Goal: Task Accomplishment & Management: Use online tool/utility

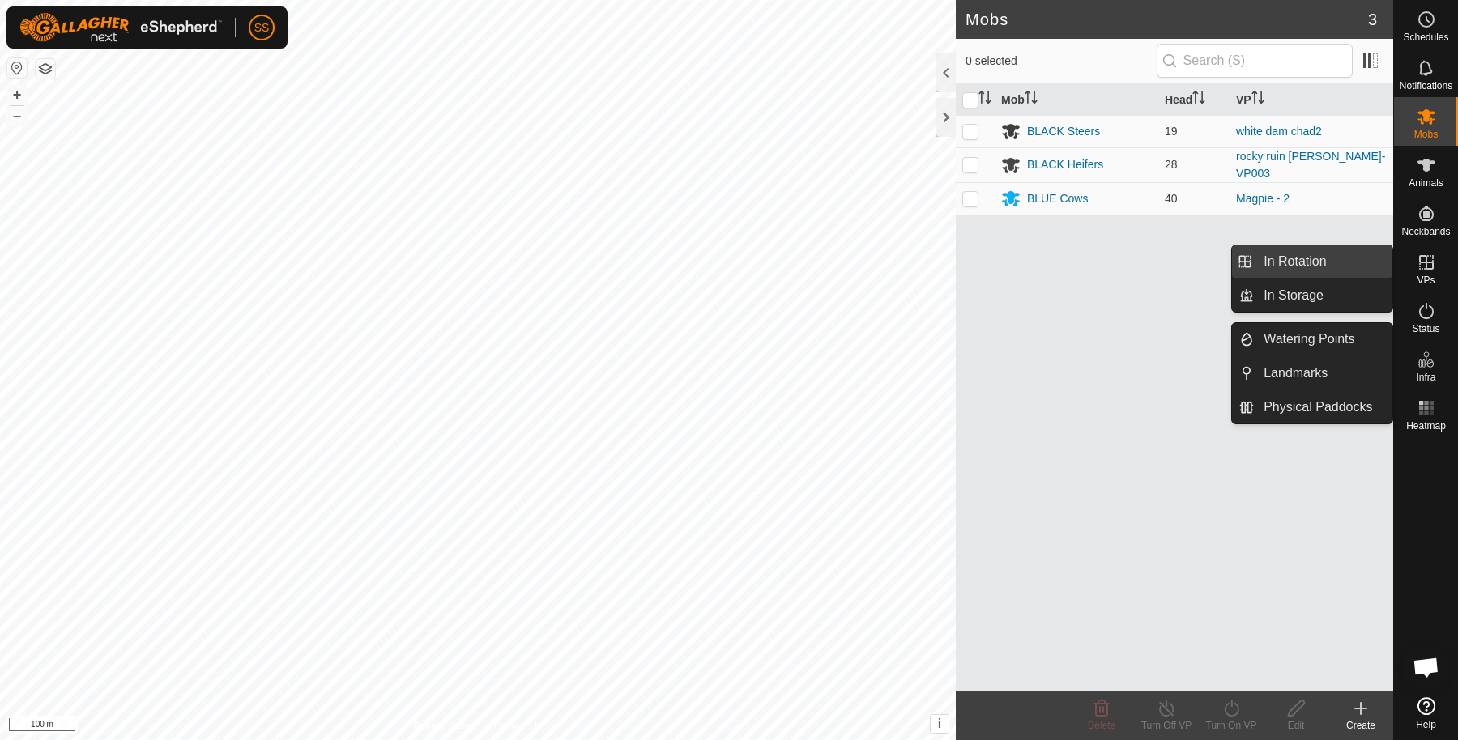
click at [1333, 259] on link "In Rotation" at bounding box center [1323, 261] width 139 height 32
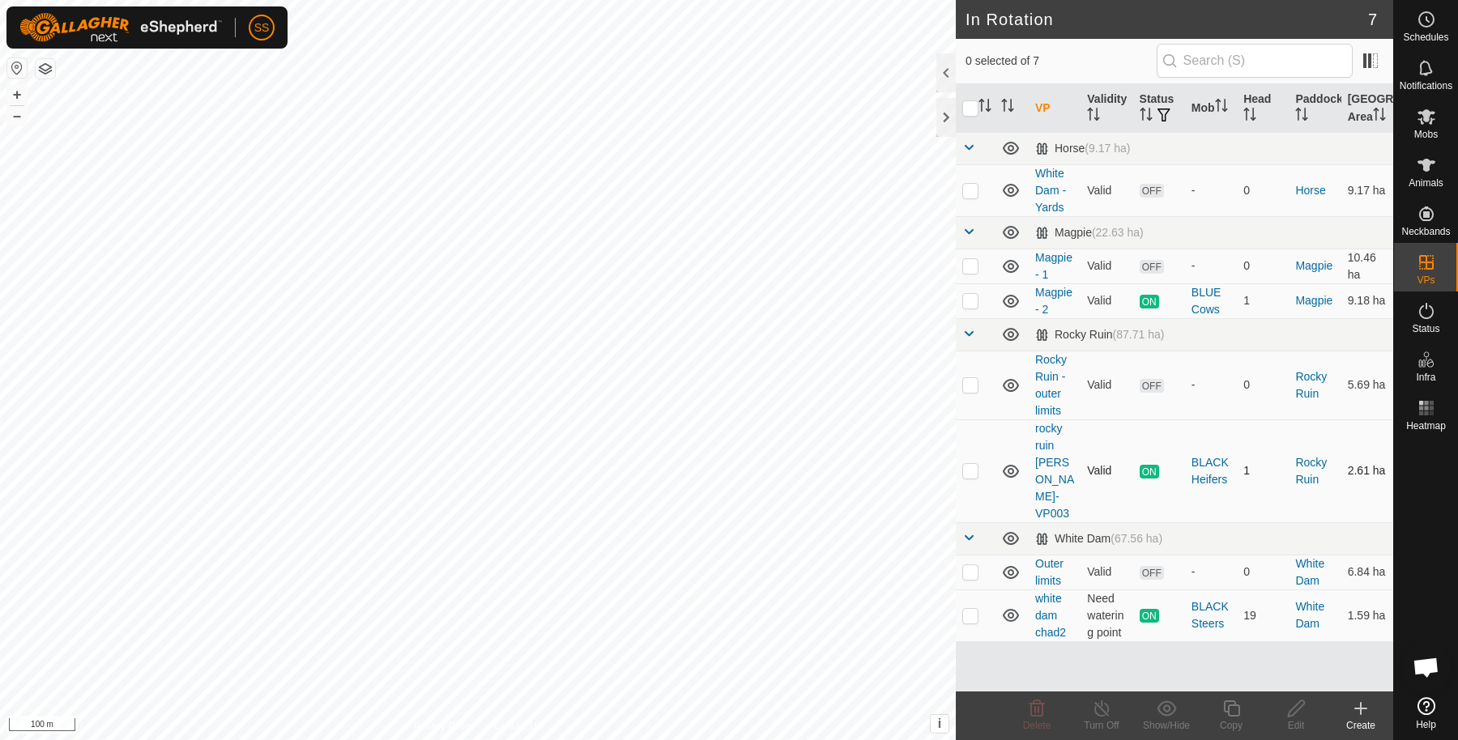
click at [972, 464] on p-checkbox at bounding box center [970, 470] width 16 height 13
checkbox input "true"
click at [1239, 714] on icon at bounding box center [1231, 708] width 20 height 19
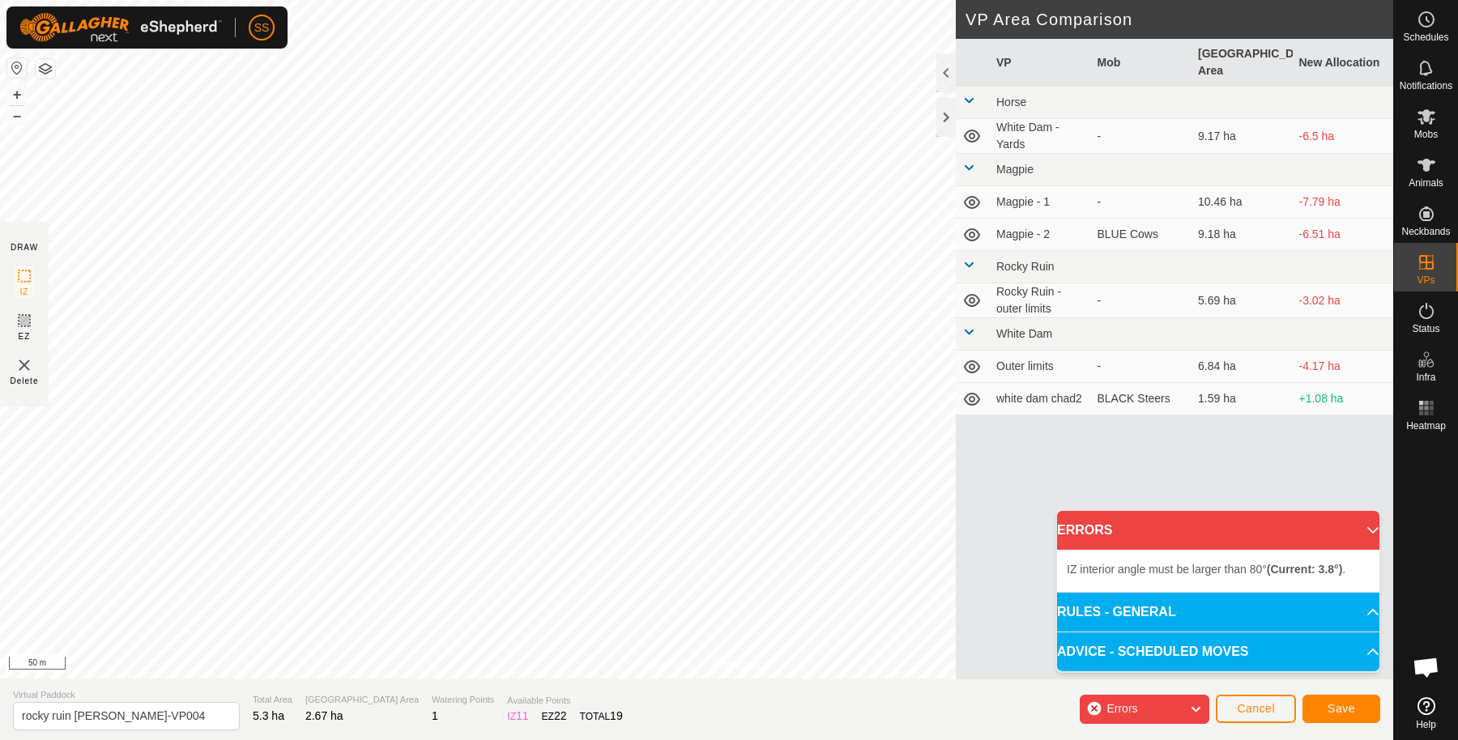
click at [0, 399] on div "Privacy Policy Contact Us IZ interior angle must be larger than 80° (Current: 6…" at bounding box center [696, 370] width 1393 height 740
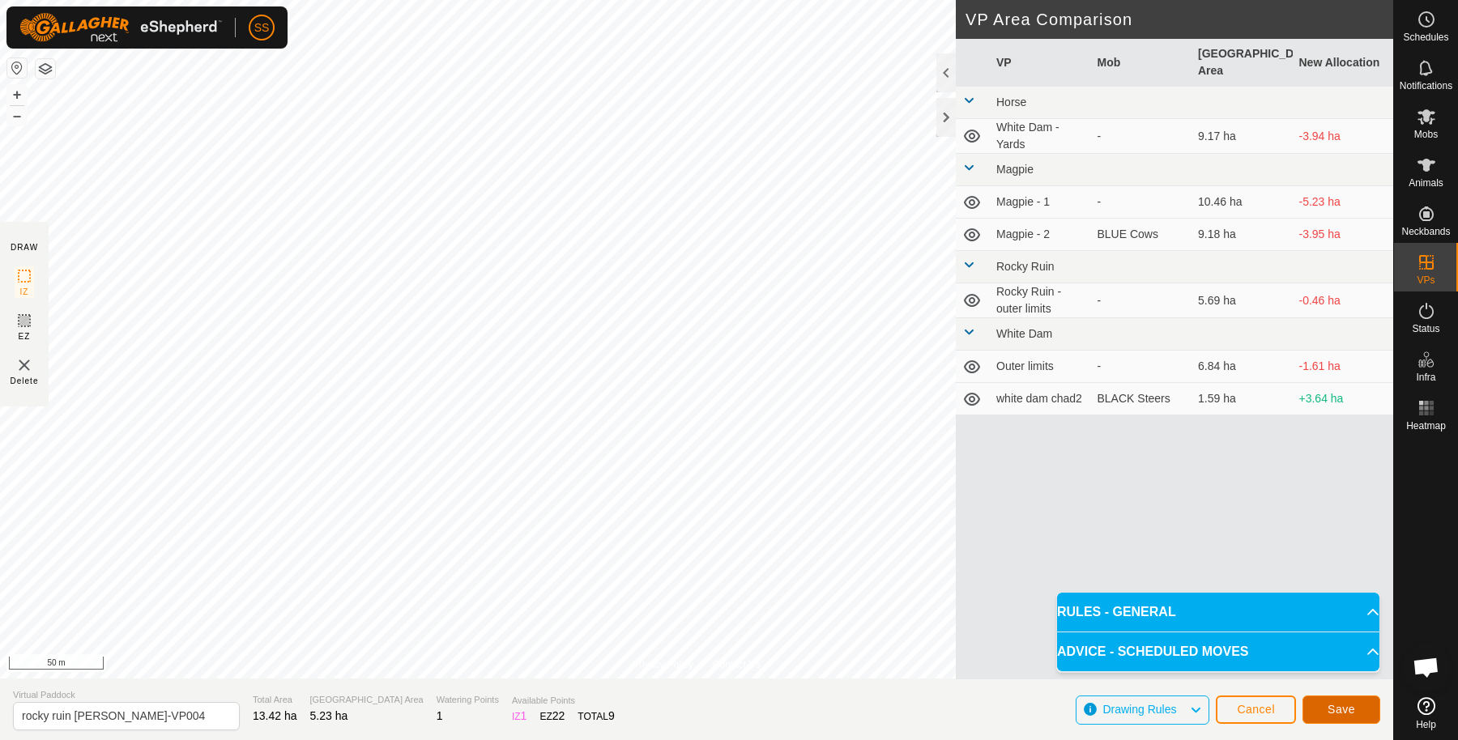
click at [1349, 706] on span "Save" at bounding box center [1342, 709] width 28 height 13
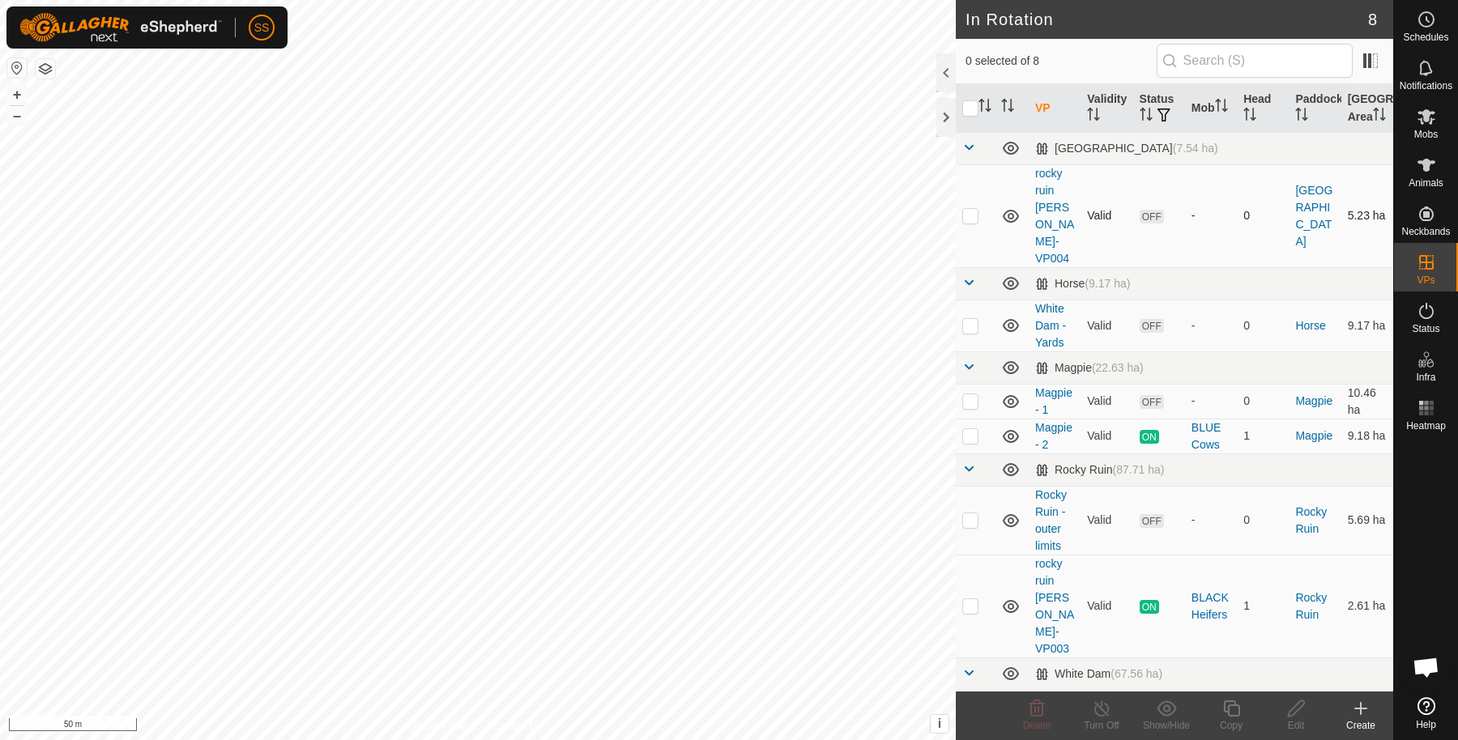
click at [964, 207] on td at bounding box center [975, 215] width 39 height 103
checkbox input "true"
click at [1231, 719] on div "Copy" at bounding box center [1231, 725] width 65 height 15
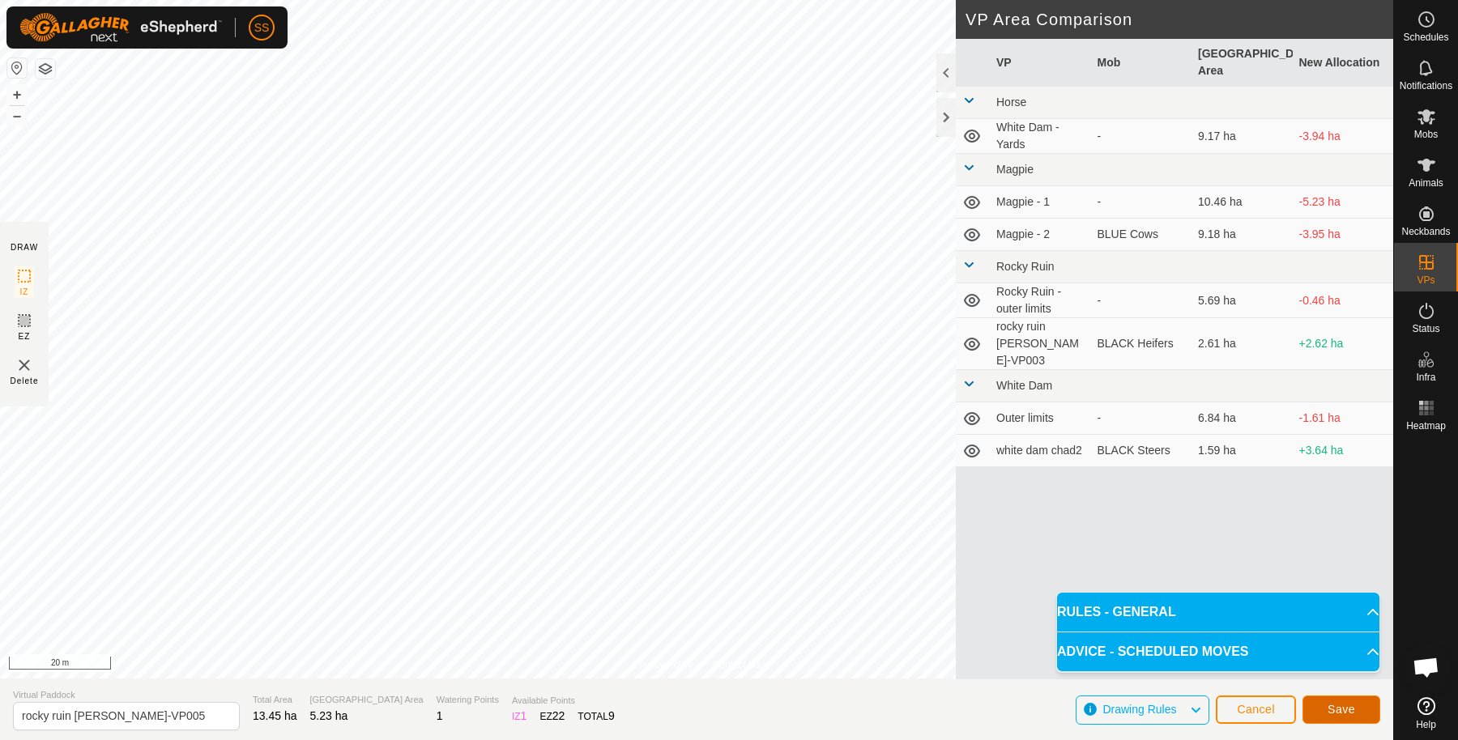
click at [1364, 716] on button "Save" at bounding box center [1341, 710] width 78 height 28
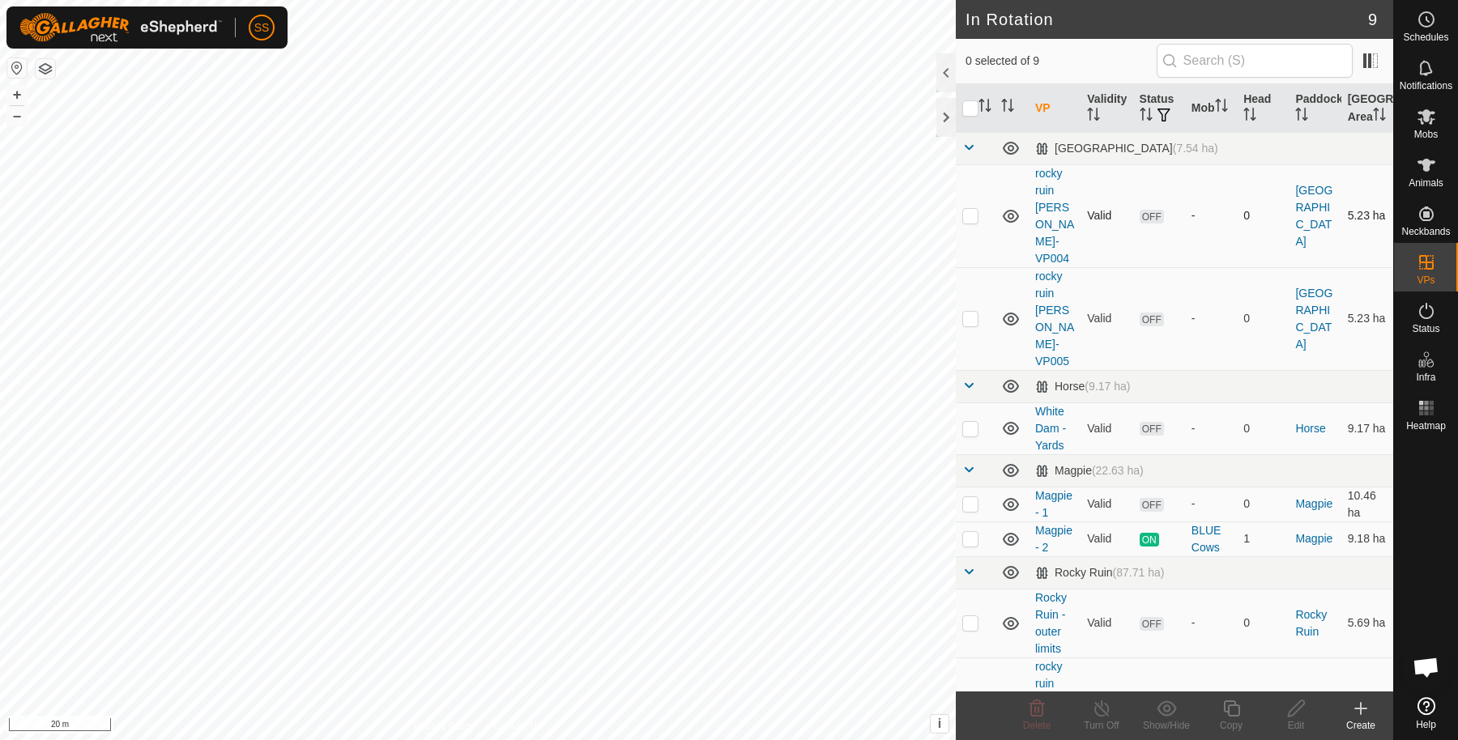
click at [969, 213] on p-checkbox at bounding box center [970, 215] width 16 height 13
click at [1033, 705] on icon at bounding box center [1036, 708] width 19 height 19
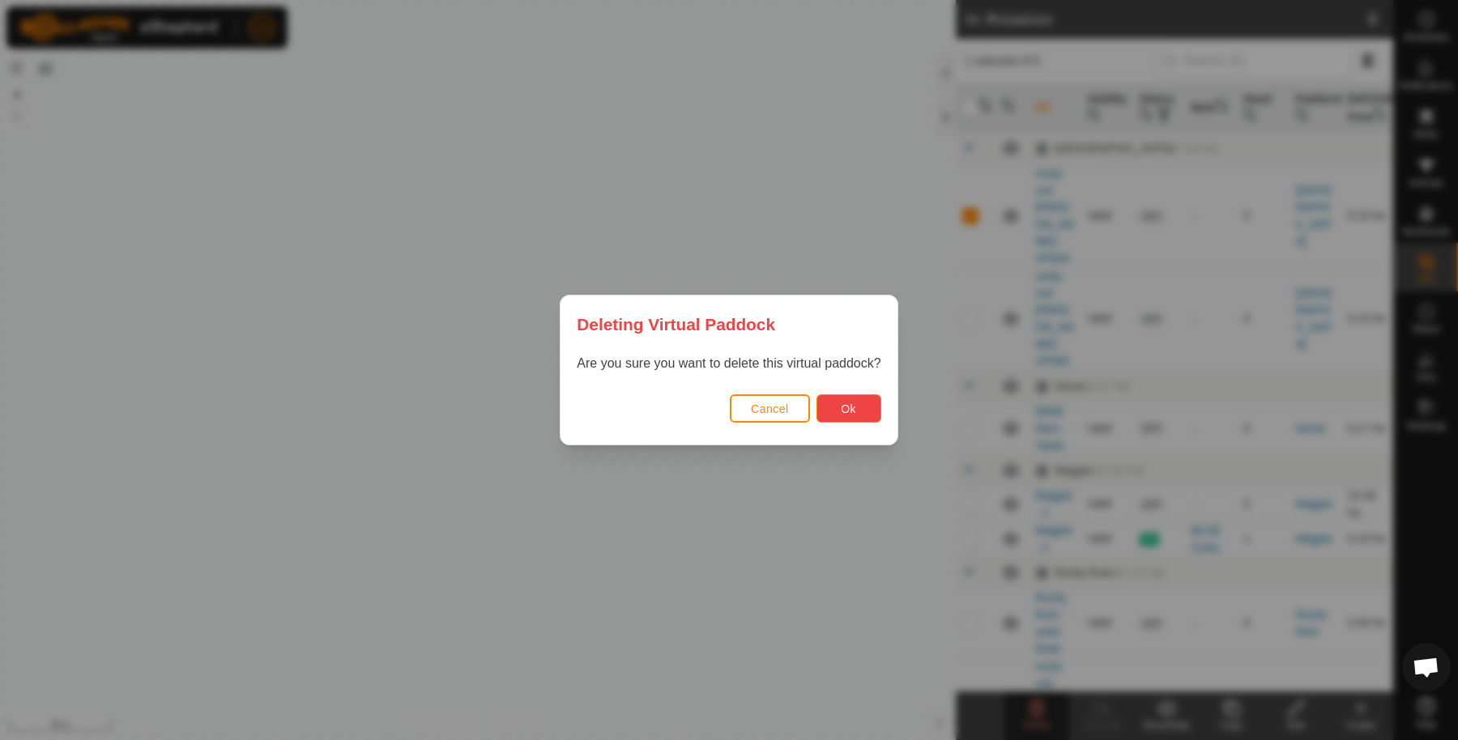
click at [827, 405] on button "Ok" at bounding box center [848, 408] width 65 height 28
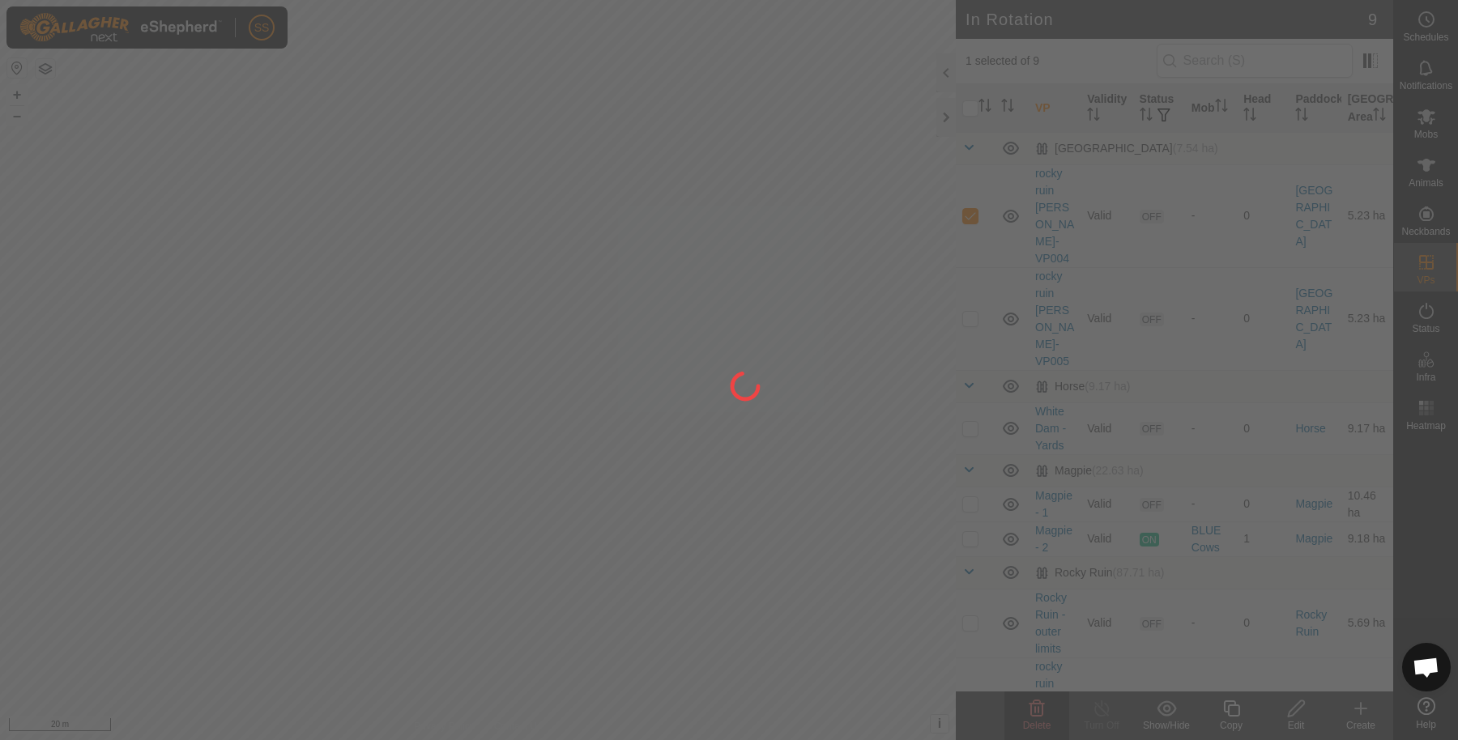
checkbox input "false"
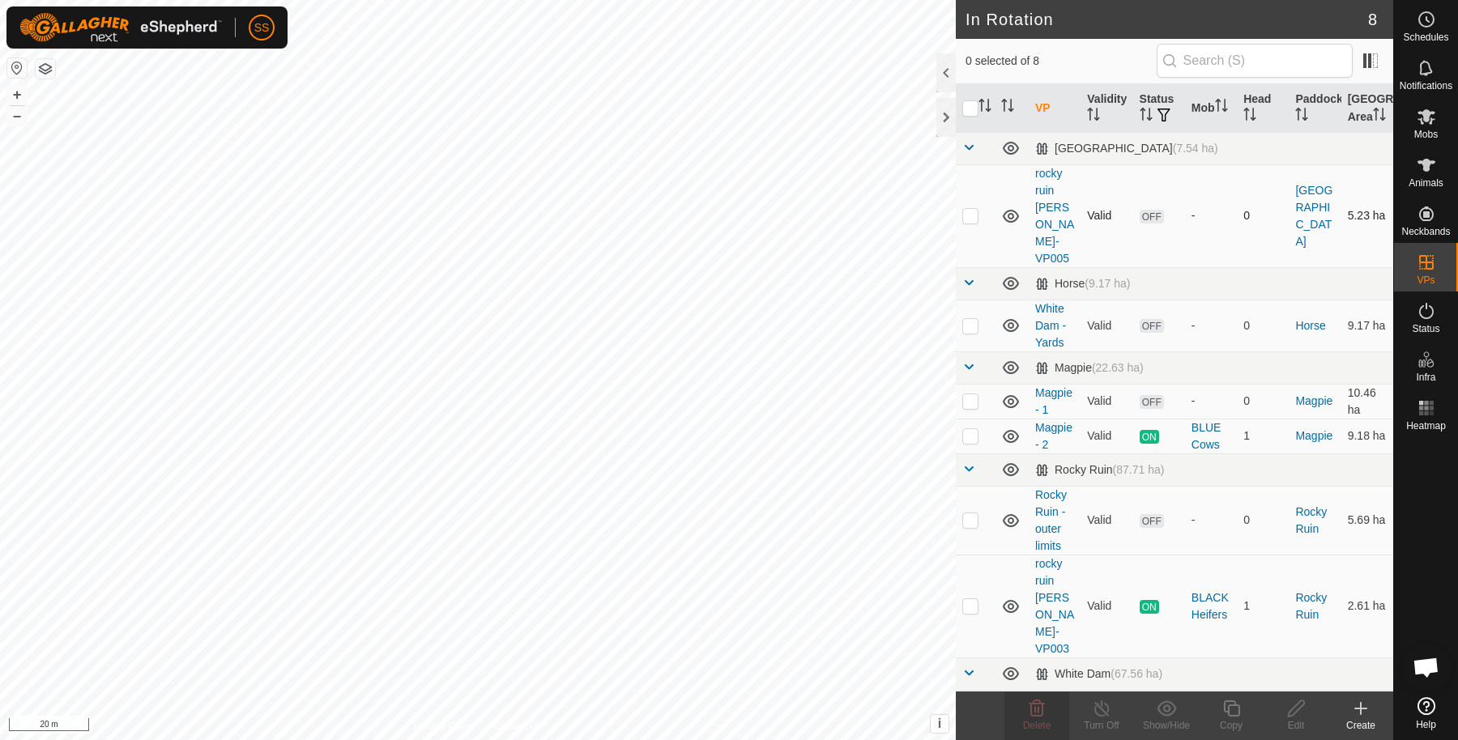
click at [968, 223] on td at bounding box center [975, 215] width 39 height 103
checkbox input "true"
click at [1298, 710] on icon at bounding box center [1296, 709] width 16 height 16
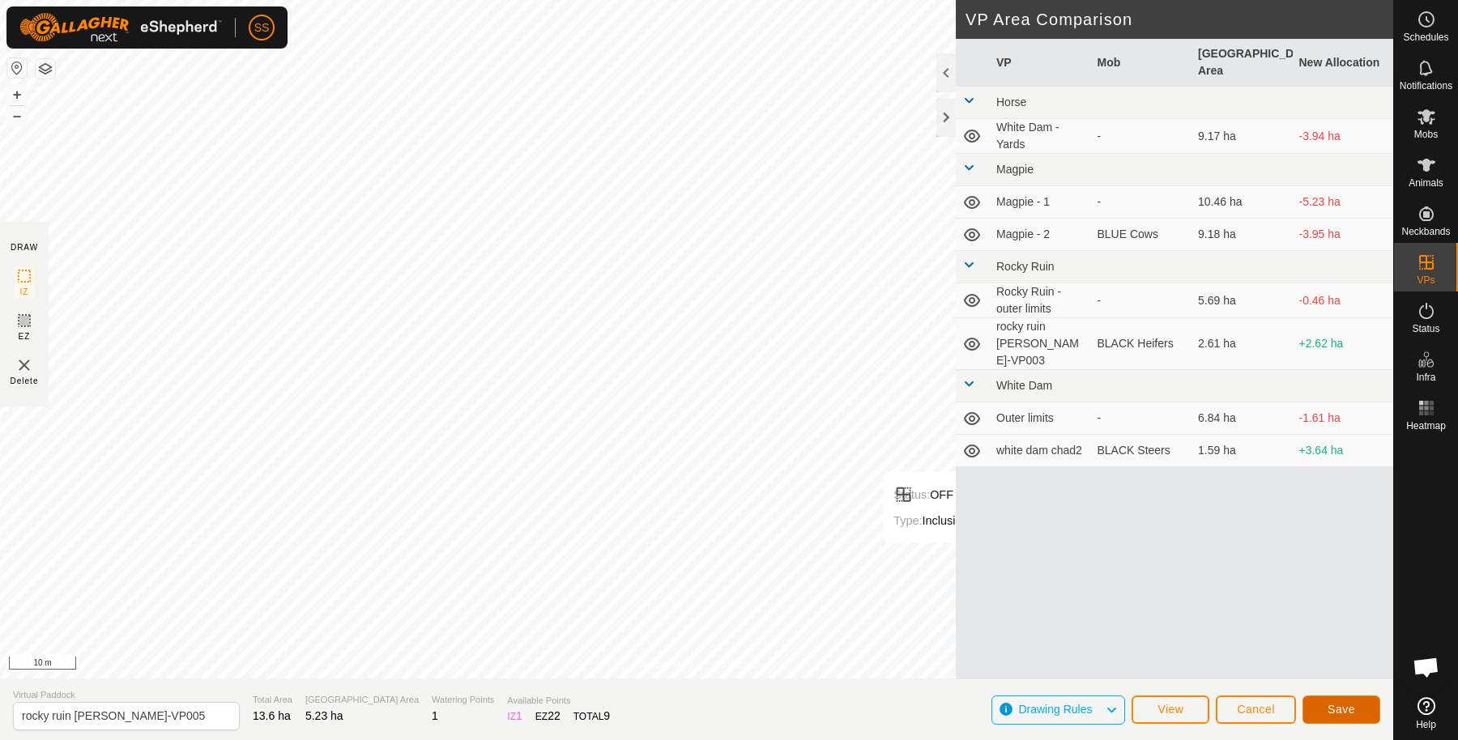
click at [1321, 708] on button "Save" at bounding box center [1341, 710] width 78 height 28
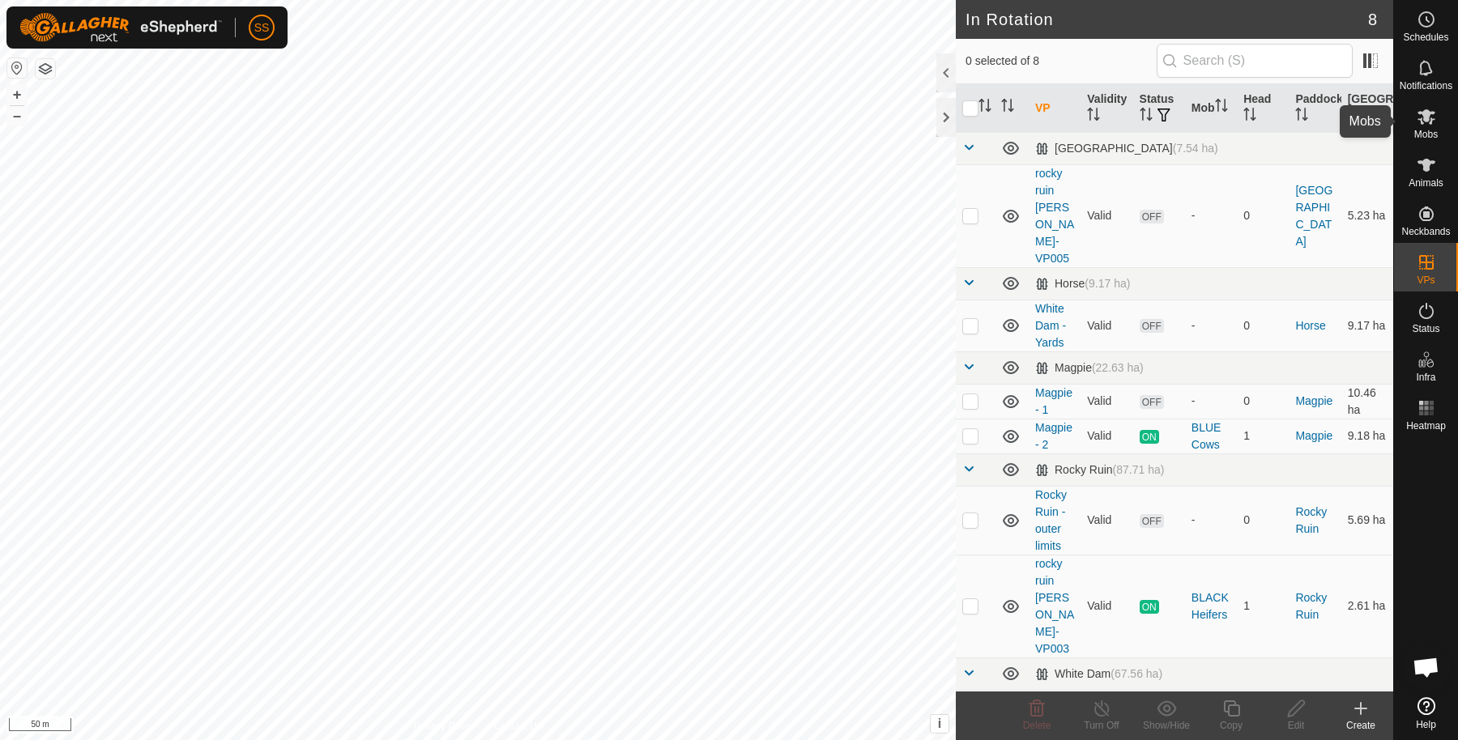
click at [1434, 130] on span "Mobs" at bounding box center [1425, 135] width 23 height 10
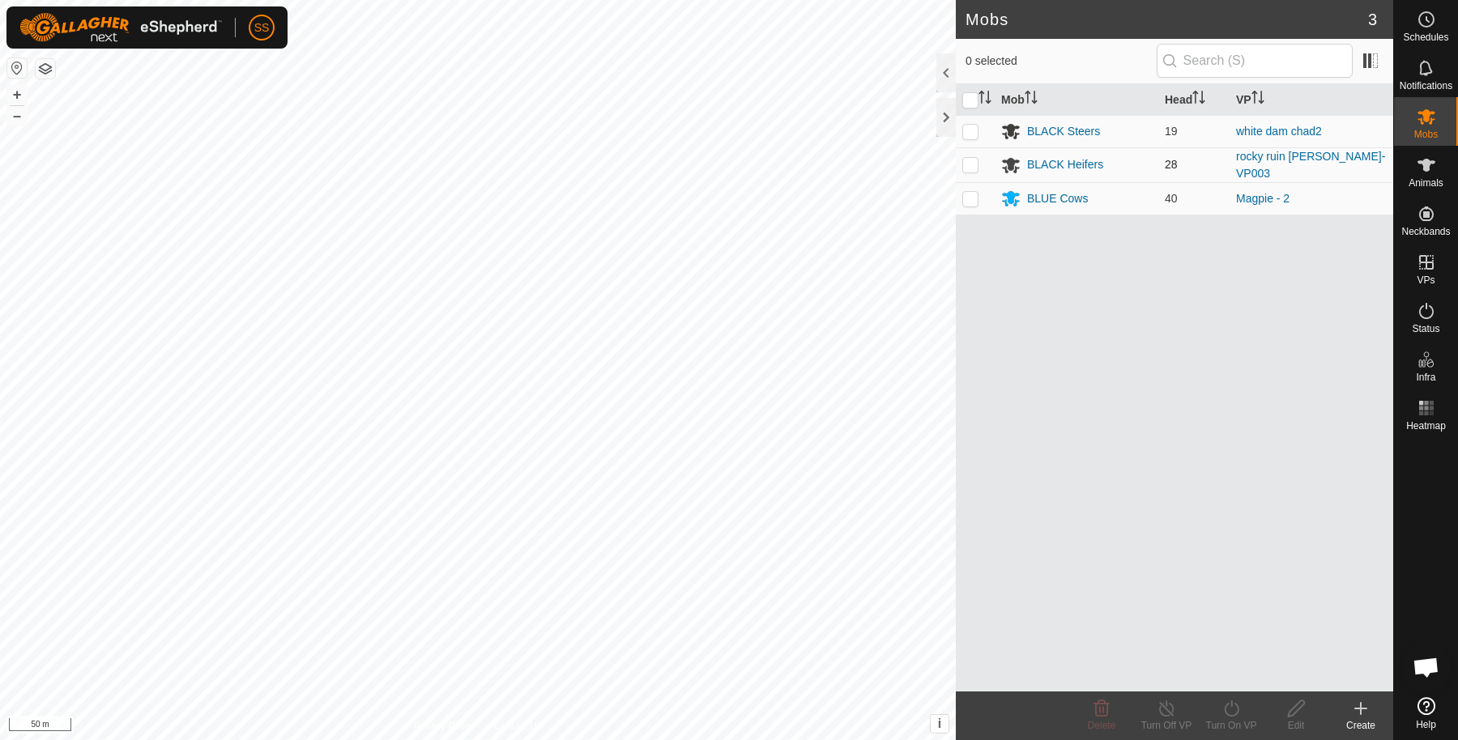
click at [978, 160] on p-checkbox at bounding box center [970, 164] width 16 height 13
checkbox input "true"
click at [1230, 716] on icon at bounding box center [1231, 709] width 15 height 16
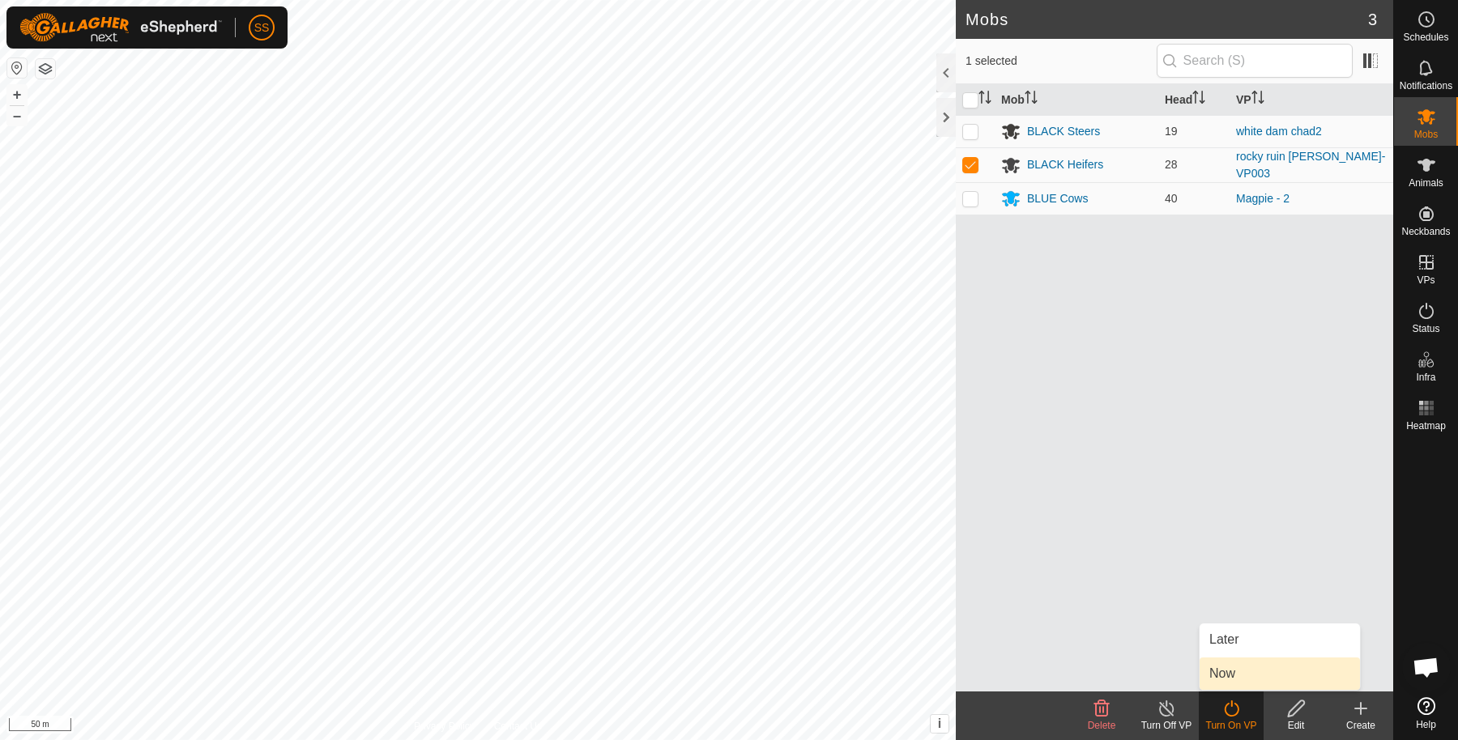
click at [1247, 680] on link "Now" at bounding box center [1280, 674] width 160 height 32
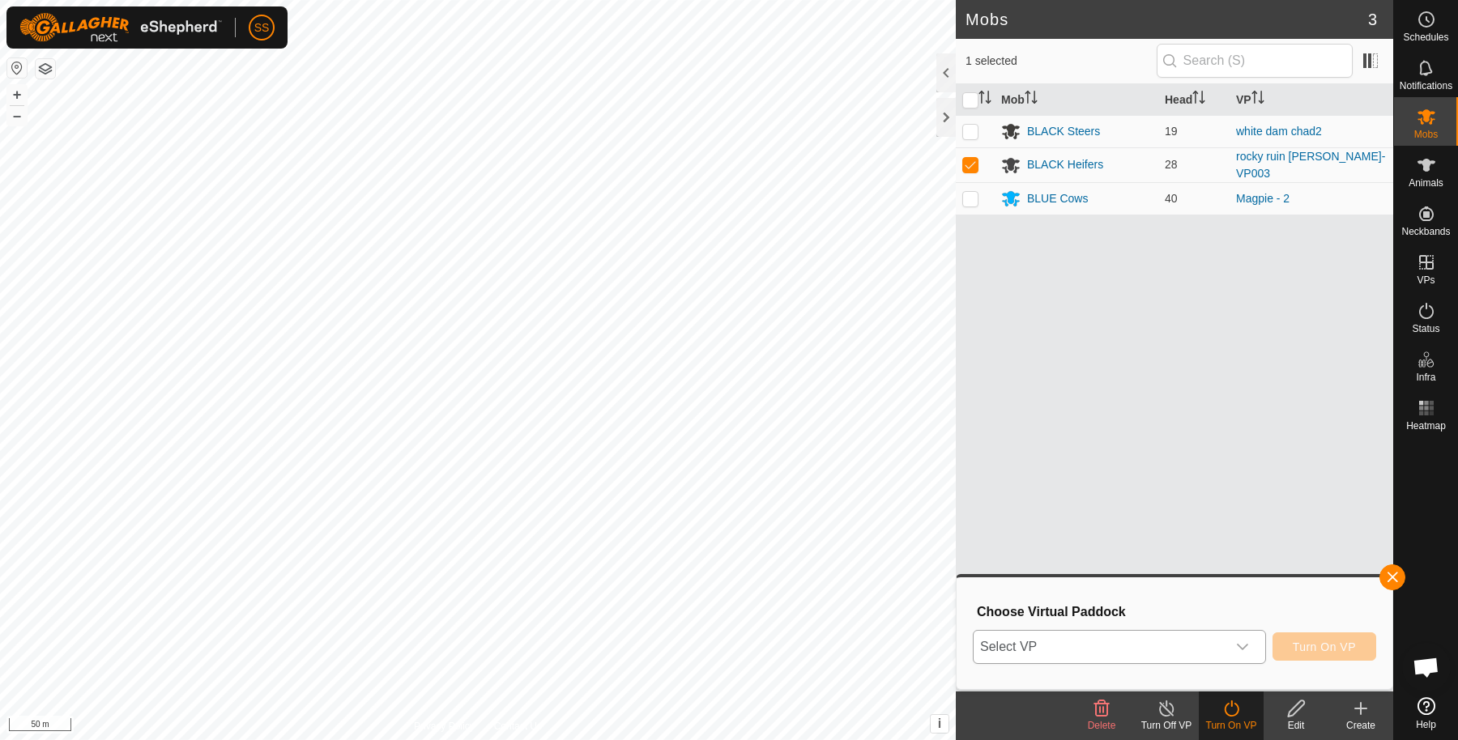
click at [1106, 639] on span "Select VP" at bounding box center [1100, 647] width 253 height 32
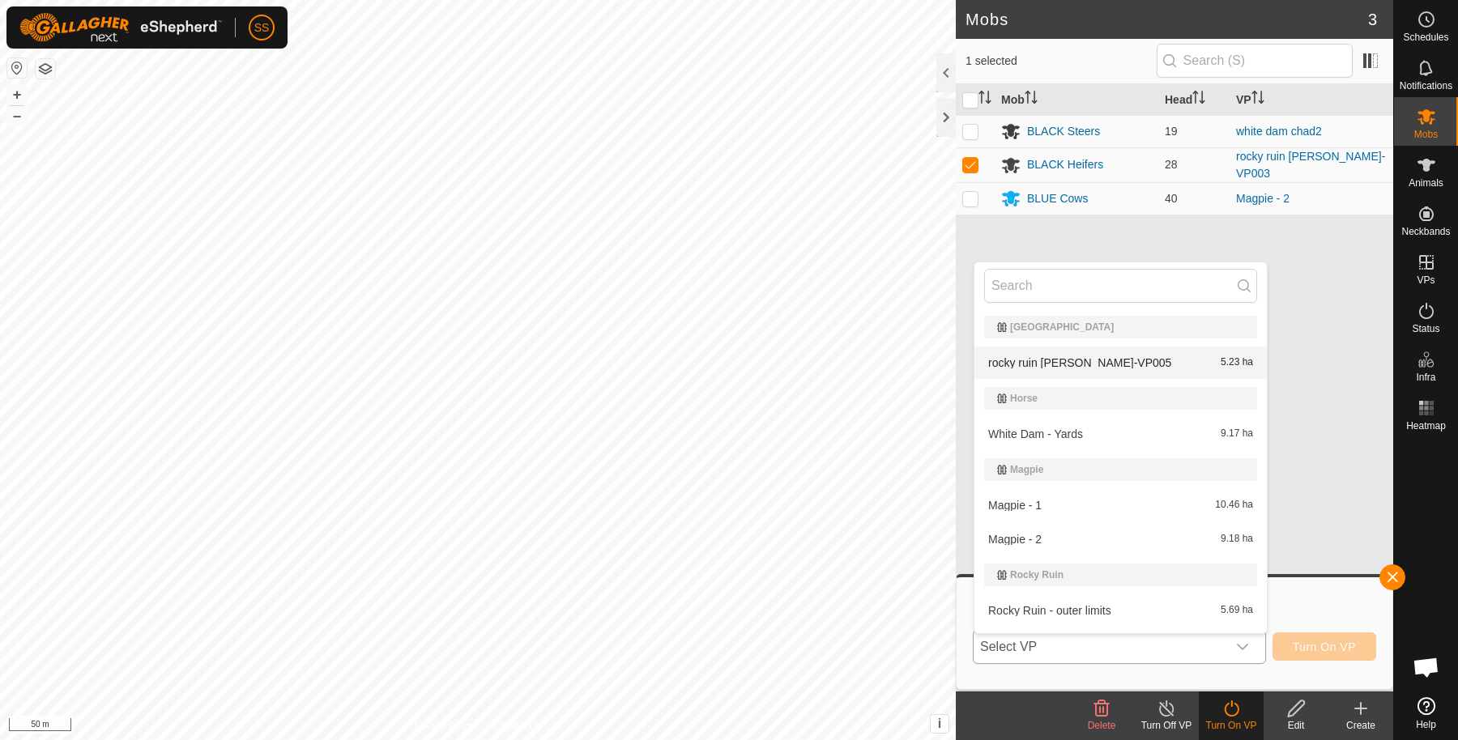
click at [1060, 367] on li "rocky ruin chad-VP005 5.23 ha" at bounding box center [1120, 363] width 292 height 32
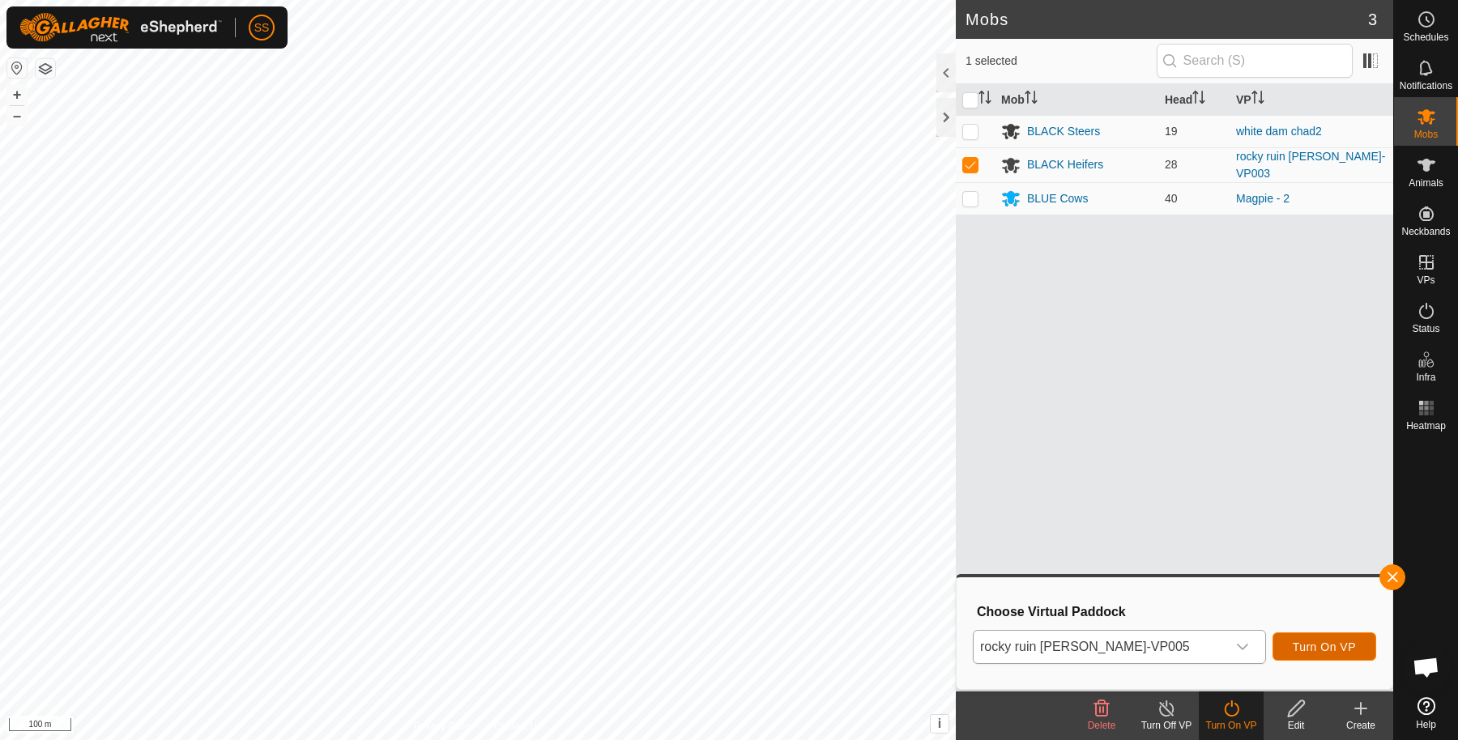
click at [1307, 650] on span "Turn On VP" at bounding box center [1324, 647] width 63 height 13
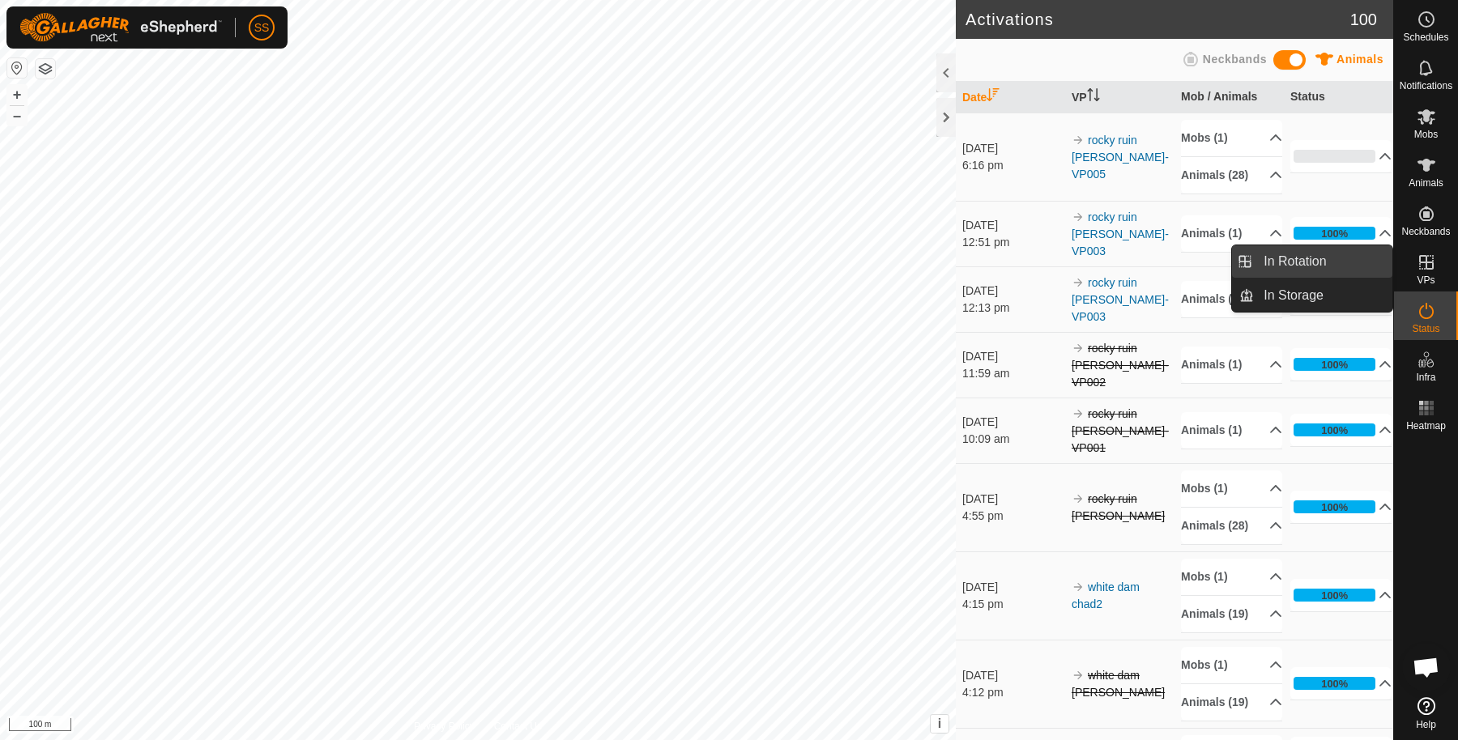
click at [1345, 262] on link "In Rotation" at bounding box center [1323, 261] width 139 height 32
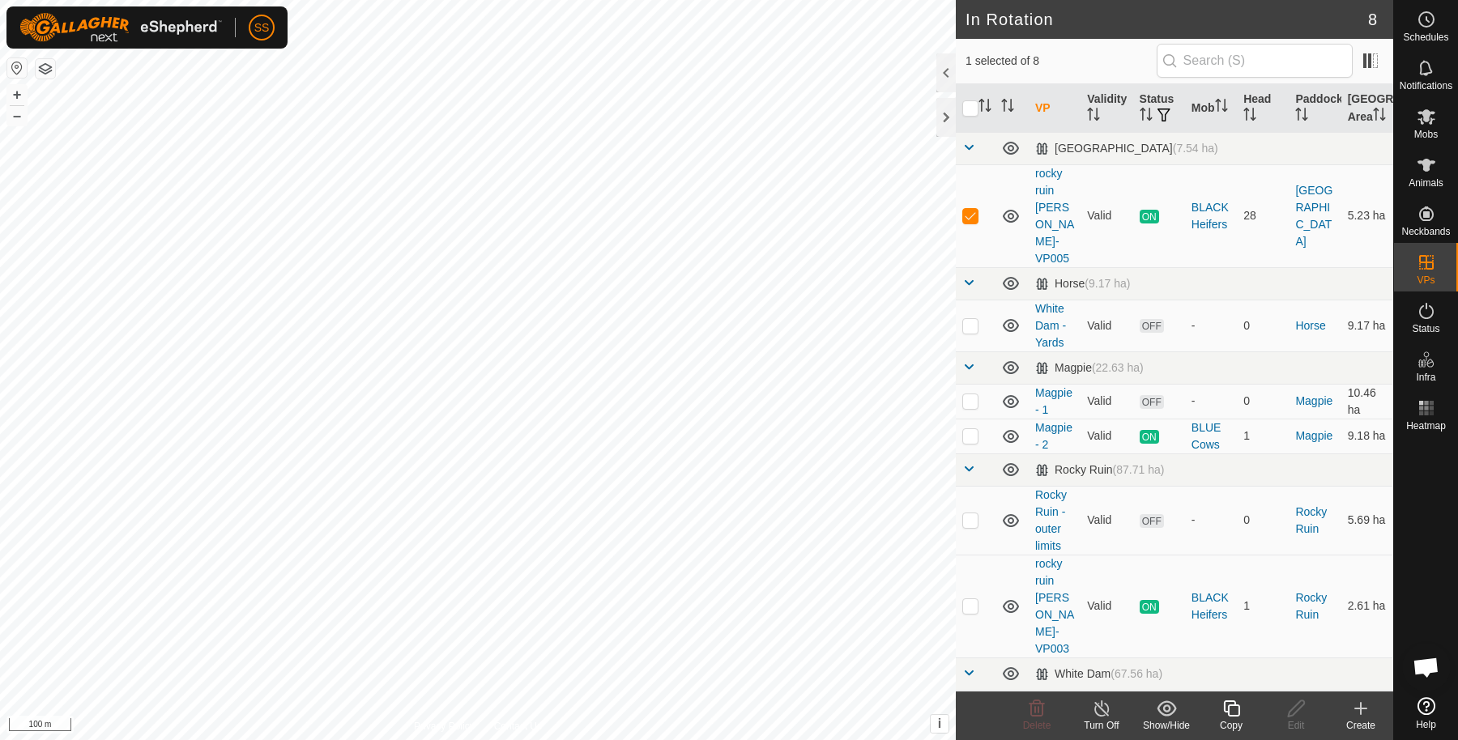
click at [1248, 701] on copy-svg-icon at bounding box center [1231, 708] width 65 height 19
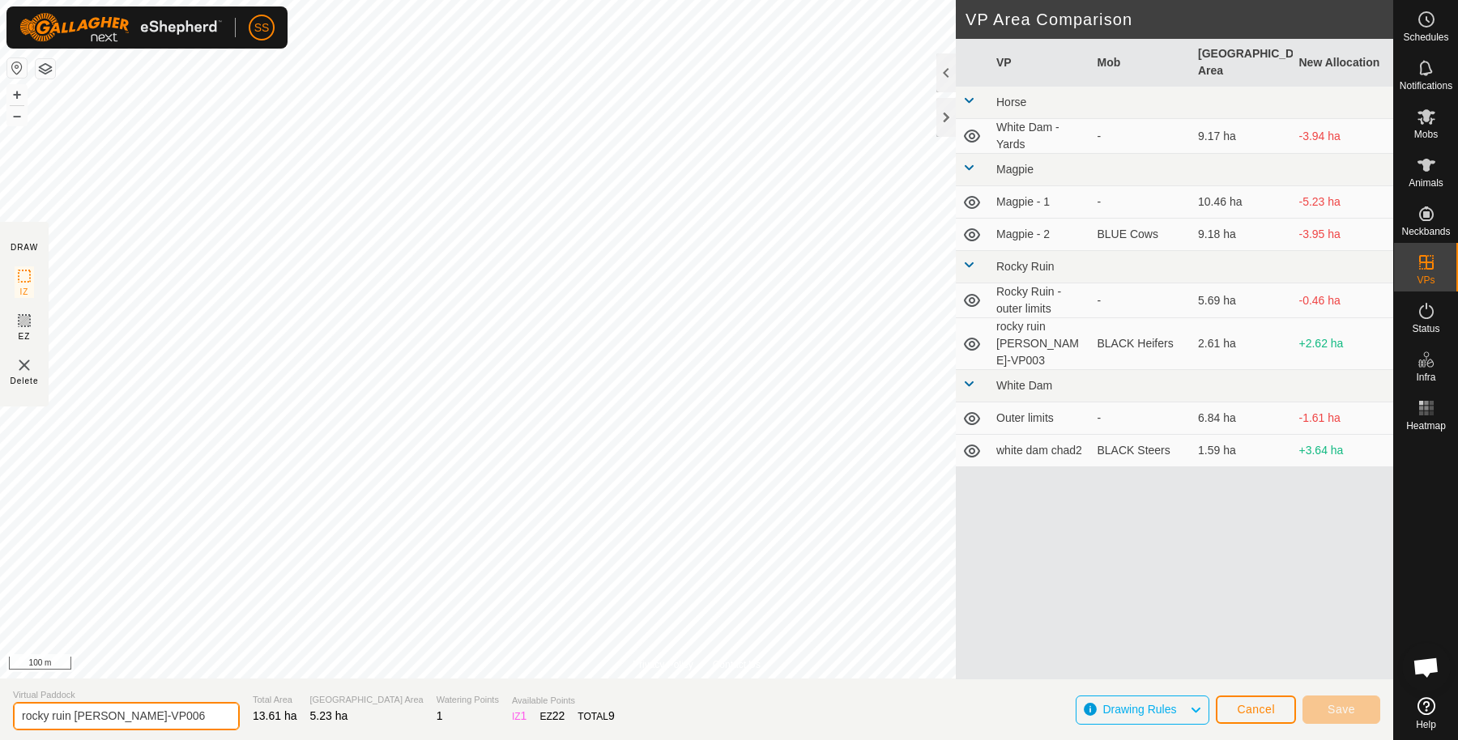
click at [190, 711] on input "rocky ruin chad-VP006" at bounding box center [126, 716] width 227 height 28
type input "rocky ruin [PERSON_NAME]-VP007"
click at [1064, 633] on div "VP Mob Grazing Area New Allocation Horse White Dam - Yards - 9.17 ha -3.94 ha M…" at bounding box center [1174, 359] width 437 height 641
click at [1361, 713] on button "Save" at bounding box center [1341, 710] width 78 height 28
